Goal: Find specific page/section: Find specific page/section

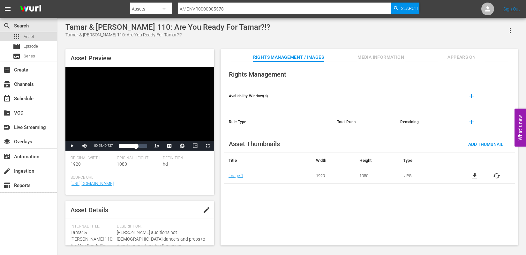
click at [32, 39] on span "Asset" at bounding box center [29, 37] width 11 height 6
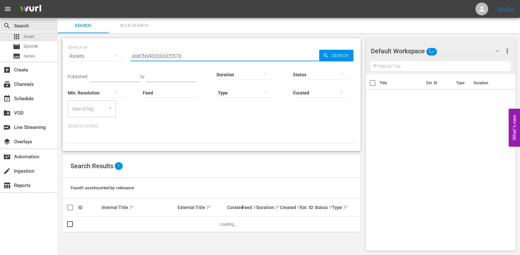
click at [199, 53] on input "AMCNVR0000005578" at bounding box center [224, 56] width 189 height 15
paste input "56043"
type input "AMCNVR0000056043"
click at [329, 52] on span "Search" at bounding box center [341, 55] width 25 height 11
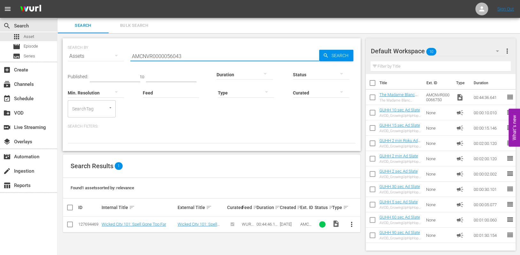
click at [171, 60] on div "Search ID, Title, Description, Keywords, or Category AMCNVR0000056043" at bounding box center [224, 56] width 189 height 15
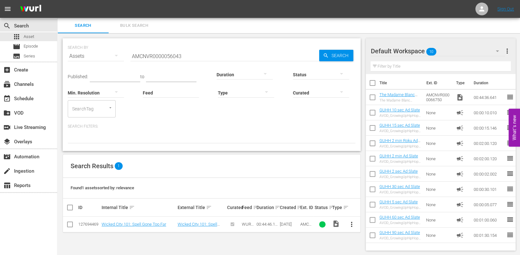
click at [171, 60] on div "Search ID, Title, Description, Keywords, or Category AMCNVR0000056043" at bounding box center [224, 56] width 189 height 15
click at [171, 59] on input "AMCNVR0000056043" at bounding box center [224, 56] width 189 height 15
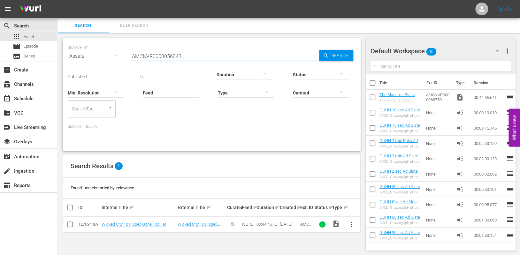
click at [171, 59] on input "AMCNVR0000056043" at bounding box center [224, 56] width 189 height 15
